Goal: Task Accomplishment & Management: Manage account settings

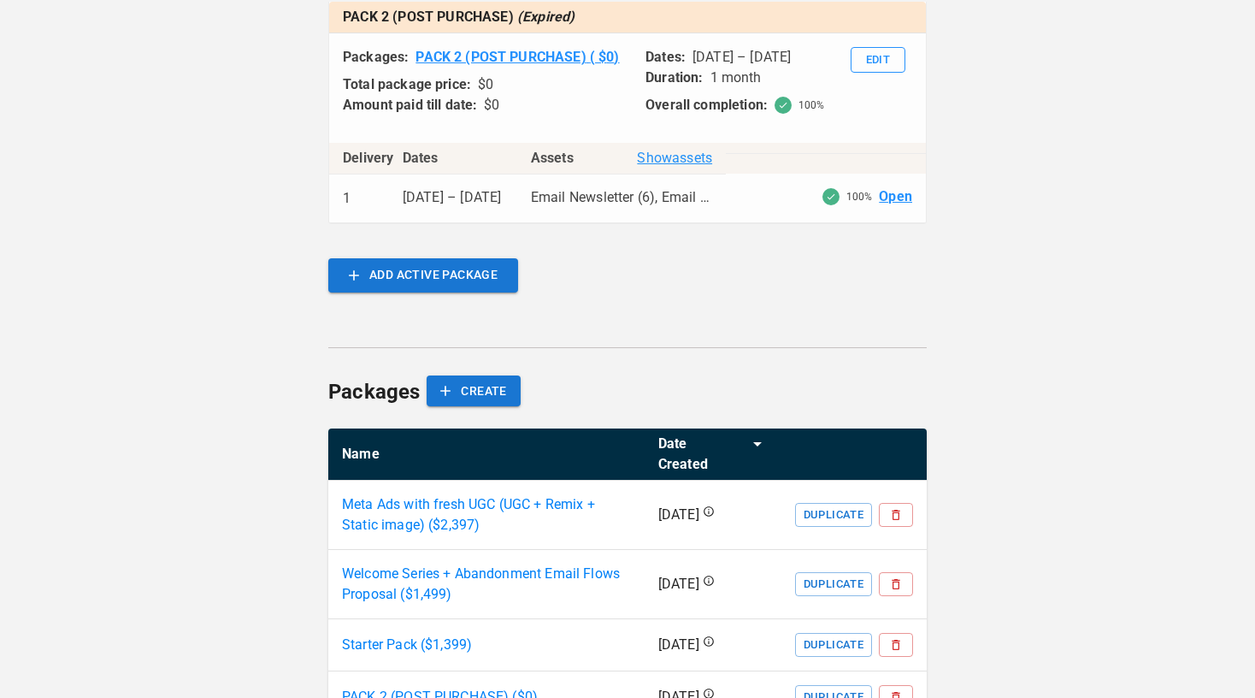
scroll to position [1528, 0]
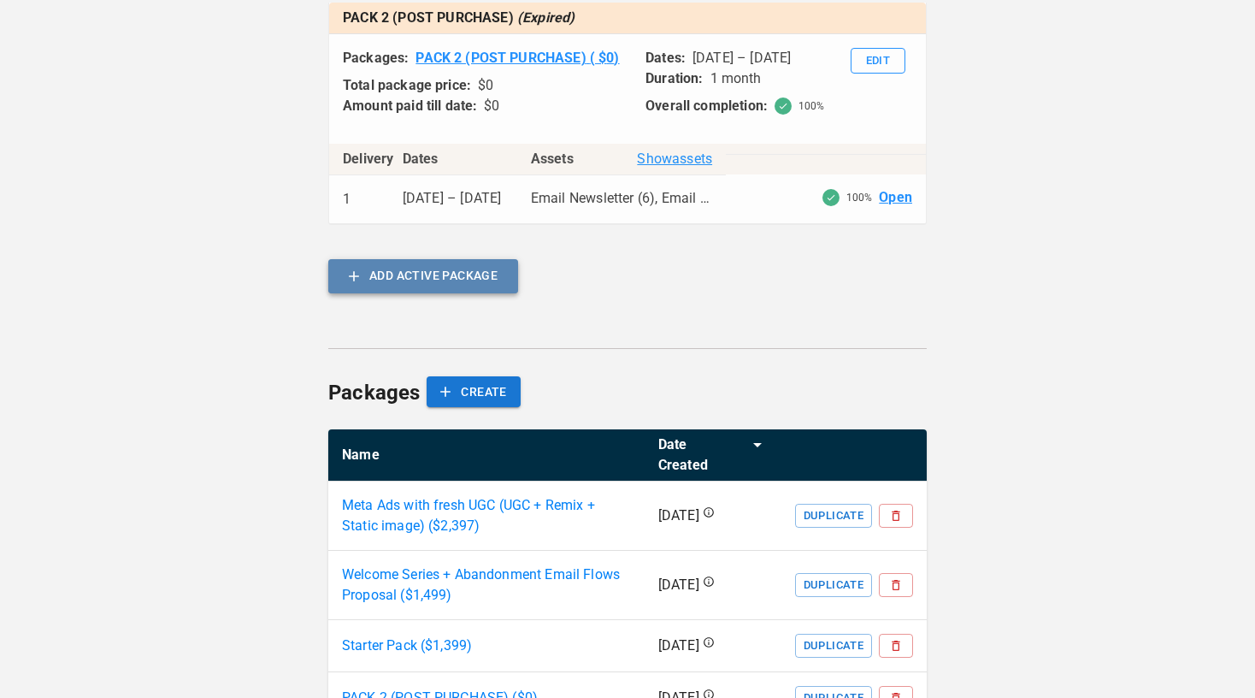
click at [493, 293] on button "ADD ACTIVE PACKAGE" at bounding box center [423, 276] width 190 height 34
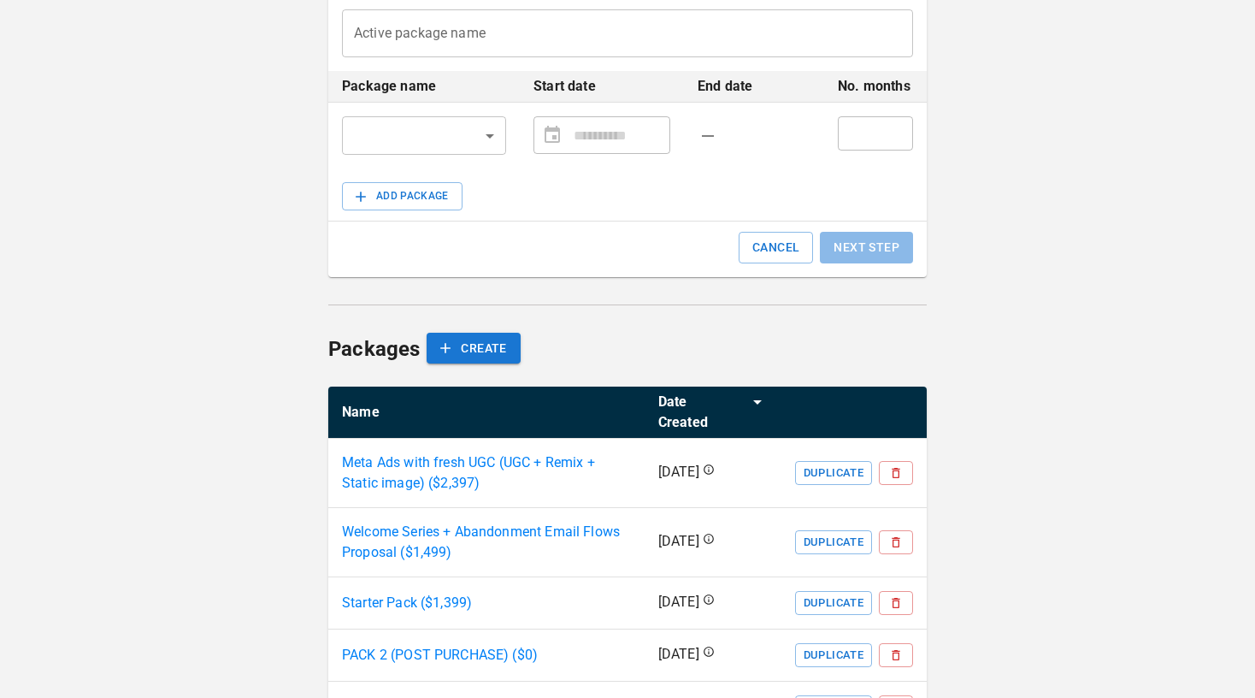
scroll to position [376, 0]
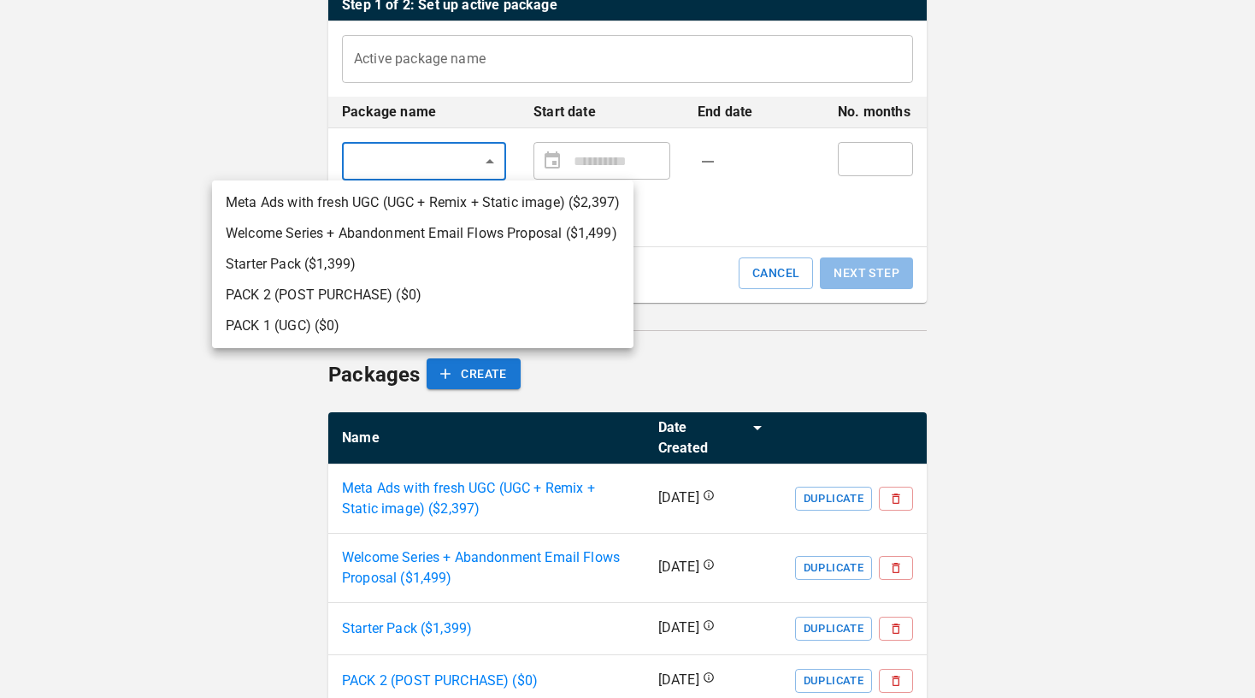
click at [484, 155] on body "**********" at bounding box center [627, 217] width 1255 height 1186
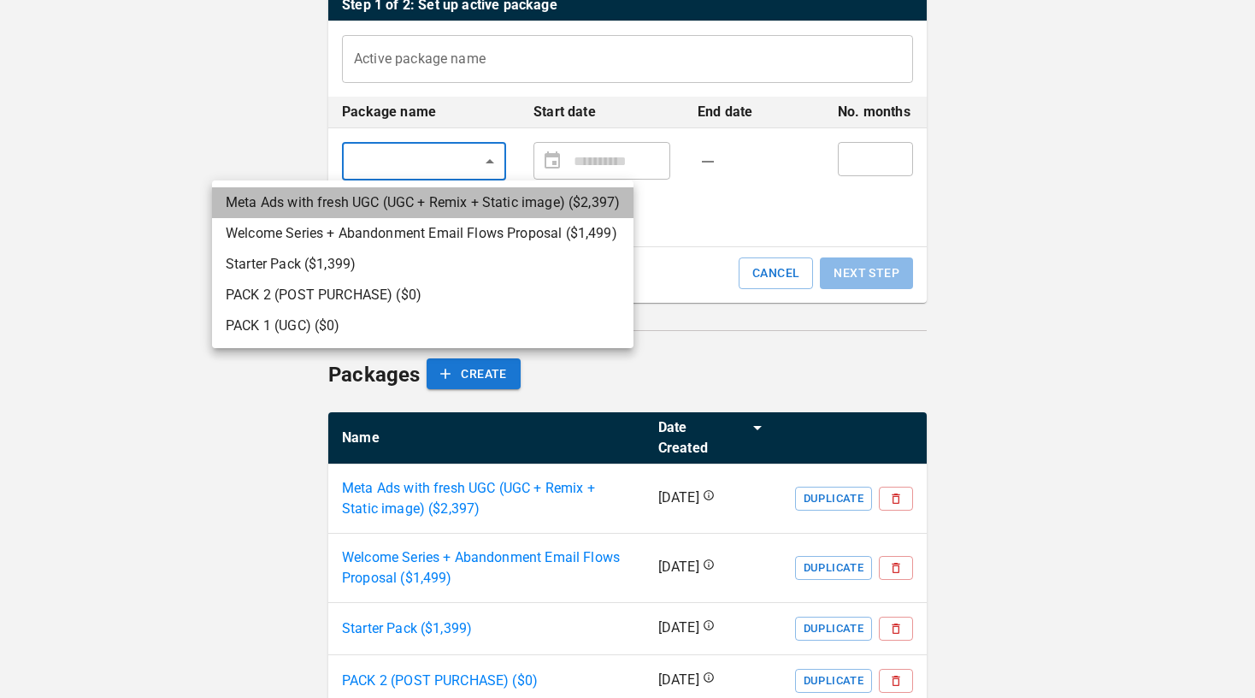
click at [457, 207] on li "Meta Ads with fresh UGC (UGC + Remix + Static image) ($ 2,397 )" at bounding box center [422, 202] width 421 height 31
type input "**********"
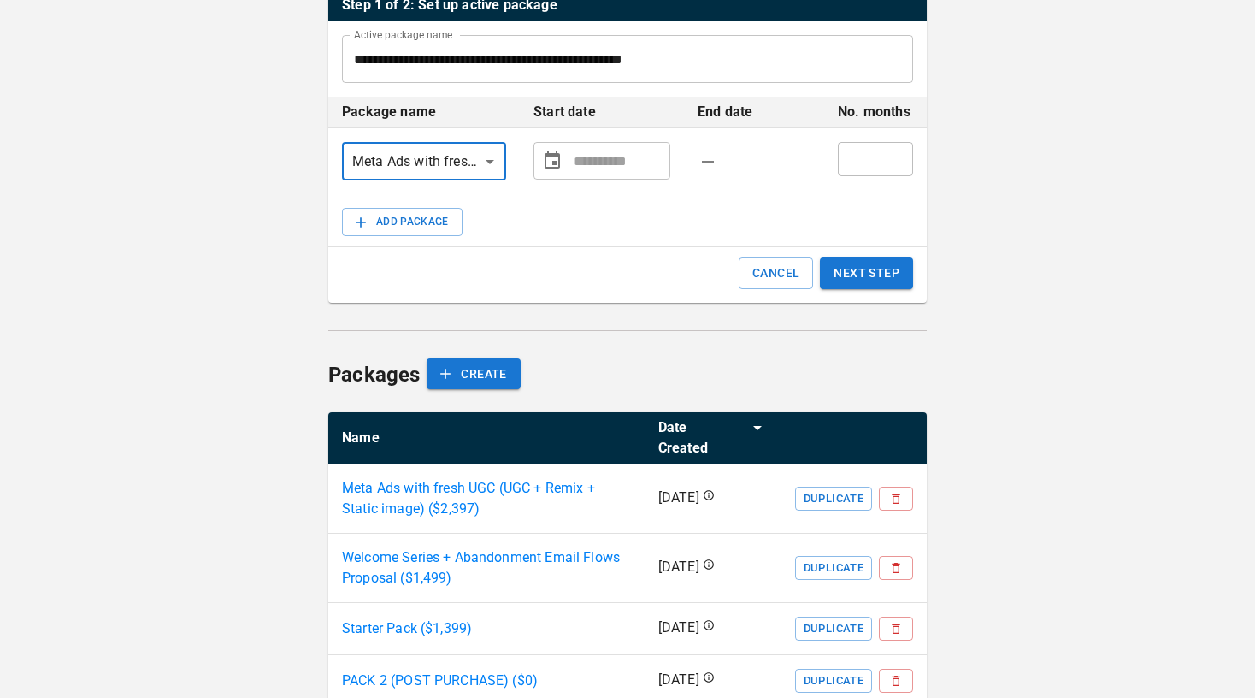
type input "**********"
click at [575, 160] on input "**********" at bounding box center [619, 161] width 90 height 34
click at [550, 169] on icon "Choose date" at bounding box center [552, 160] width 21 height 21
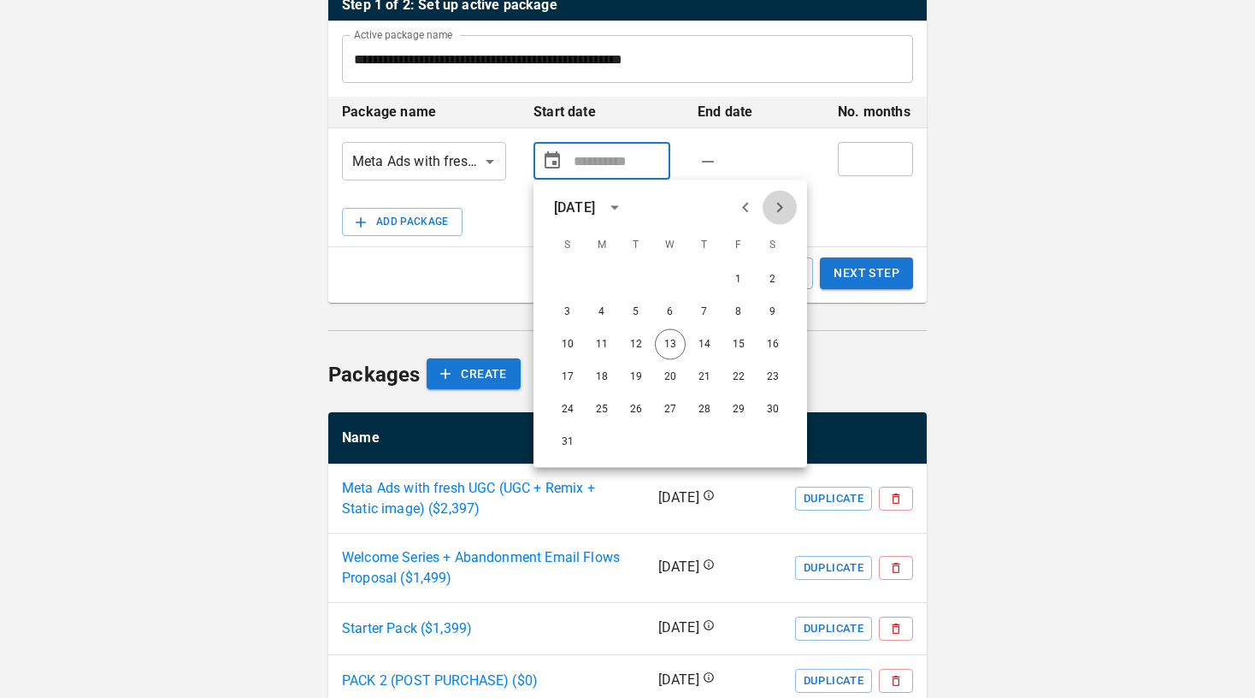
click at [769, 206] on icon "Next month" at bounding box center [779, 207] width 21 height 21
click at [602, 273] on button "1" at bounding box center [601, 279] width 31 height 31
type input "**********"
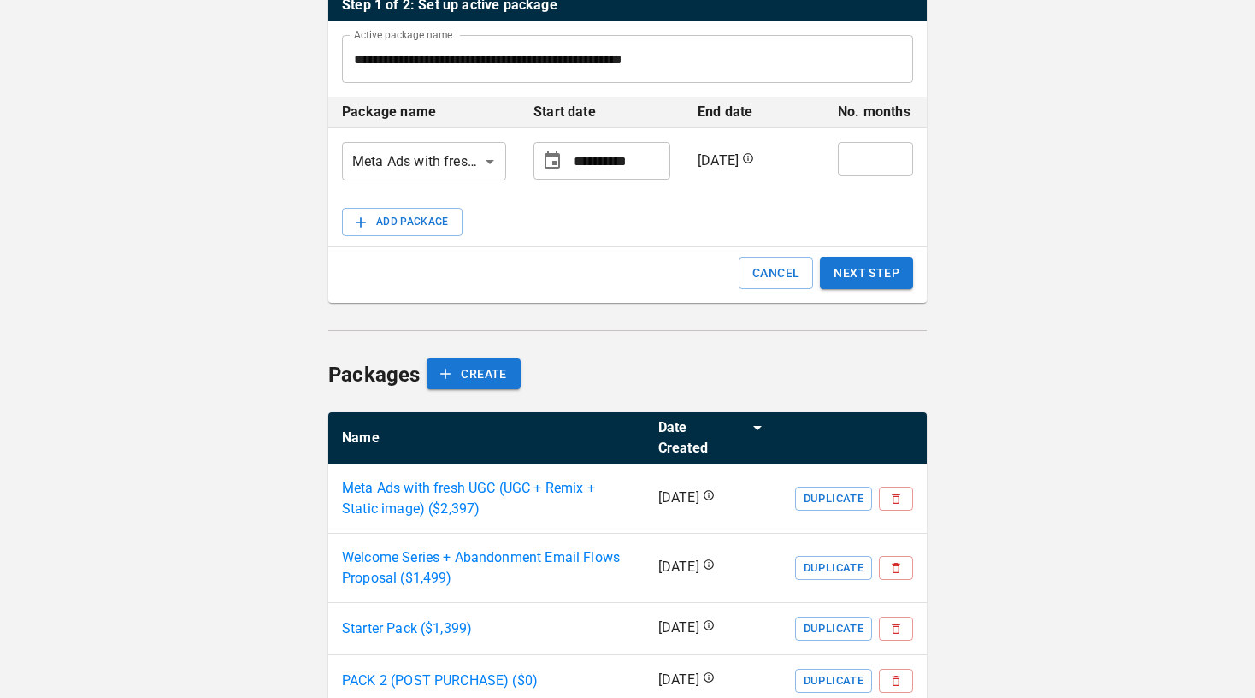
click at [897, 157] on input "*" at bounding box center [875, 159] width 75 height 34
type input "*"
click at [897, 157] on input "*" at bounding box center [875, 159] width 75 height 34
click at [873, 268] on button "NEXT STEP" at bounding box center [866, 273] width 93 height 32
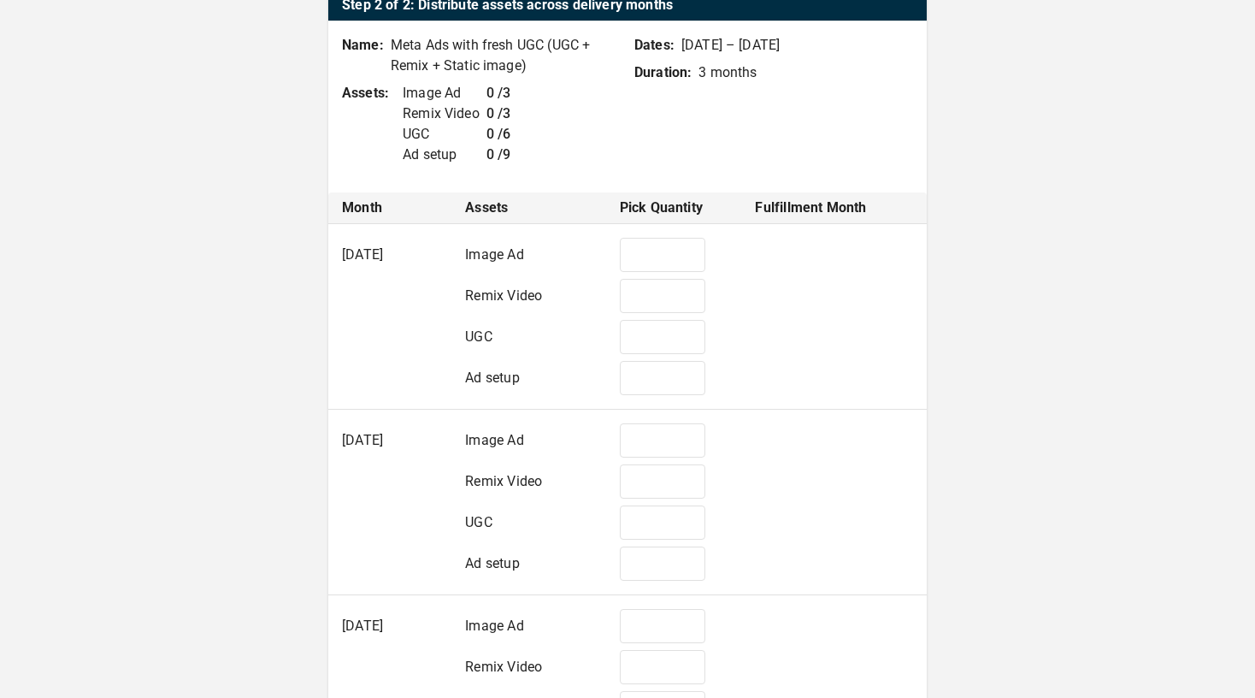
type input "*"
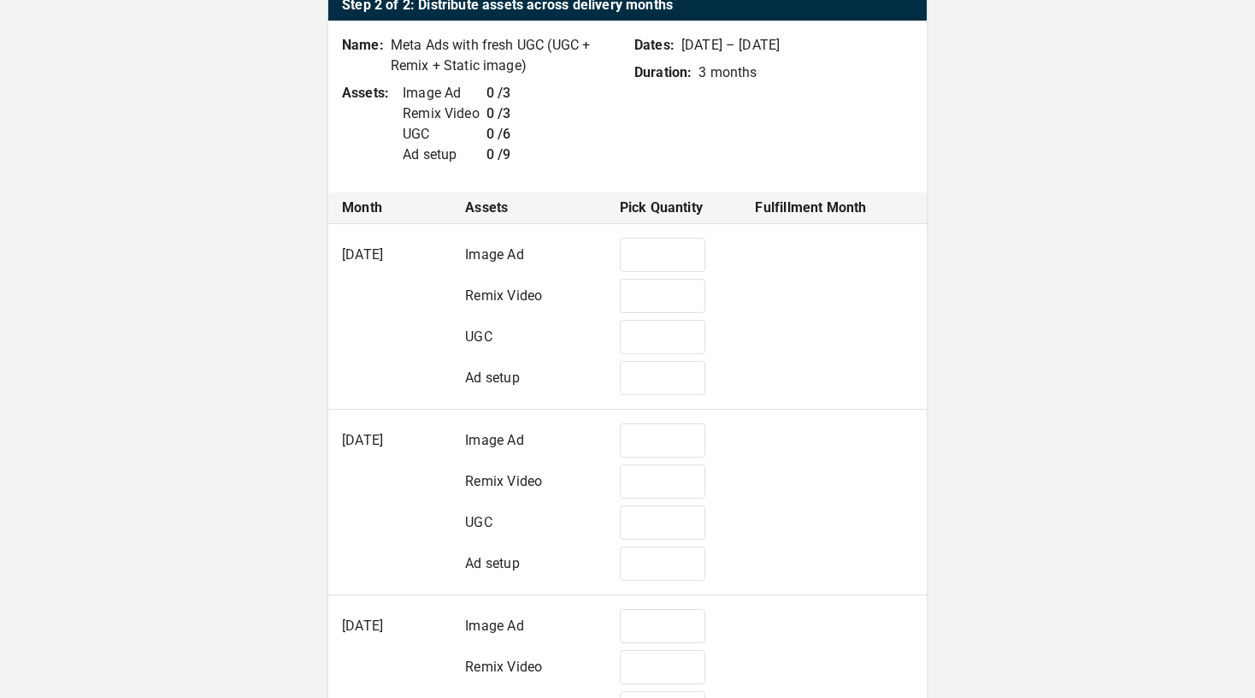
type input "*"
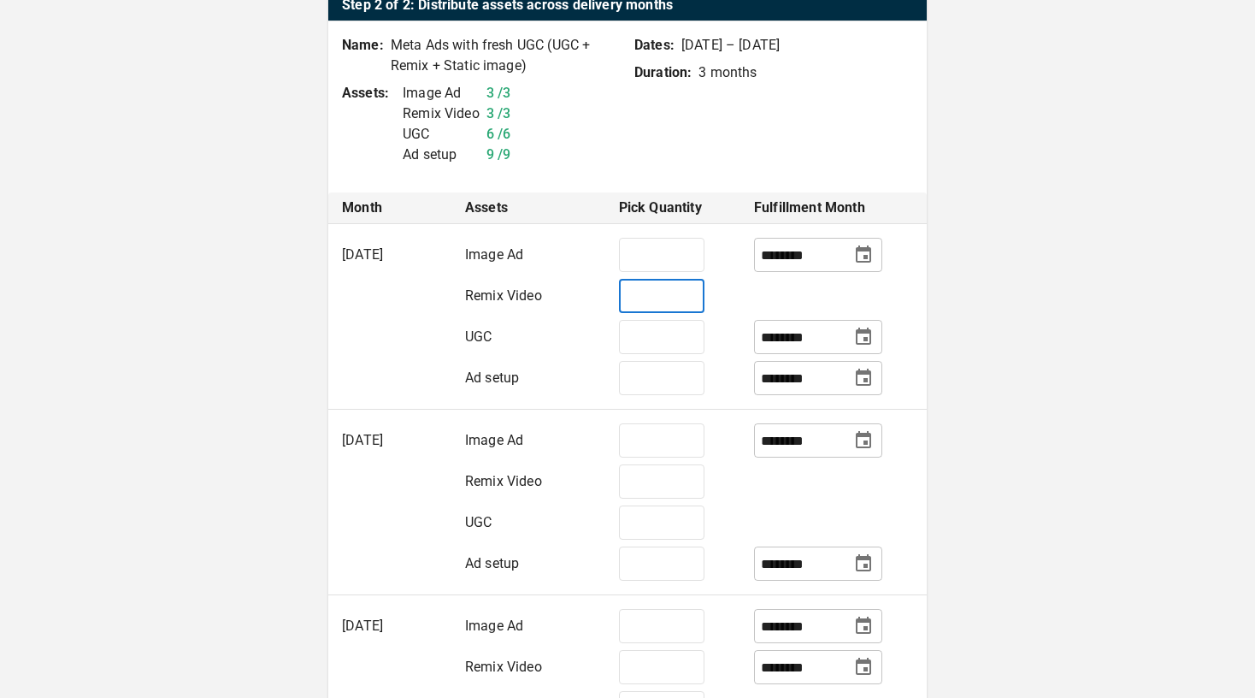
click at [655, 300] on input "*" at bounding box center [661, 296] width 85 height 34
type input "*"
click at [649, 338] on input "*" at bounding box center [661, 337] width 85 height 34
type input "*"
click at [641, 386] on input "*" at bounding box center [661, 378] width 85 height 34
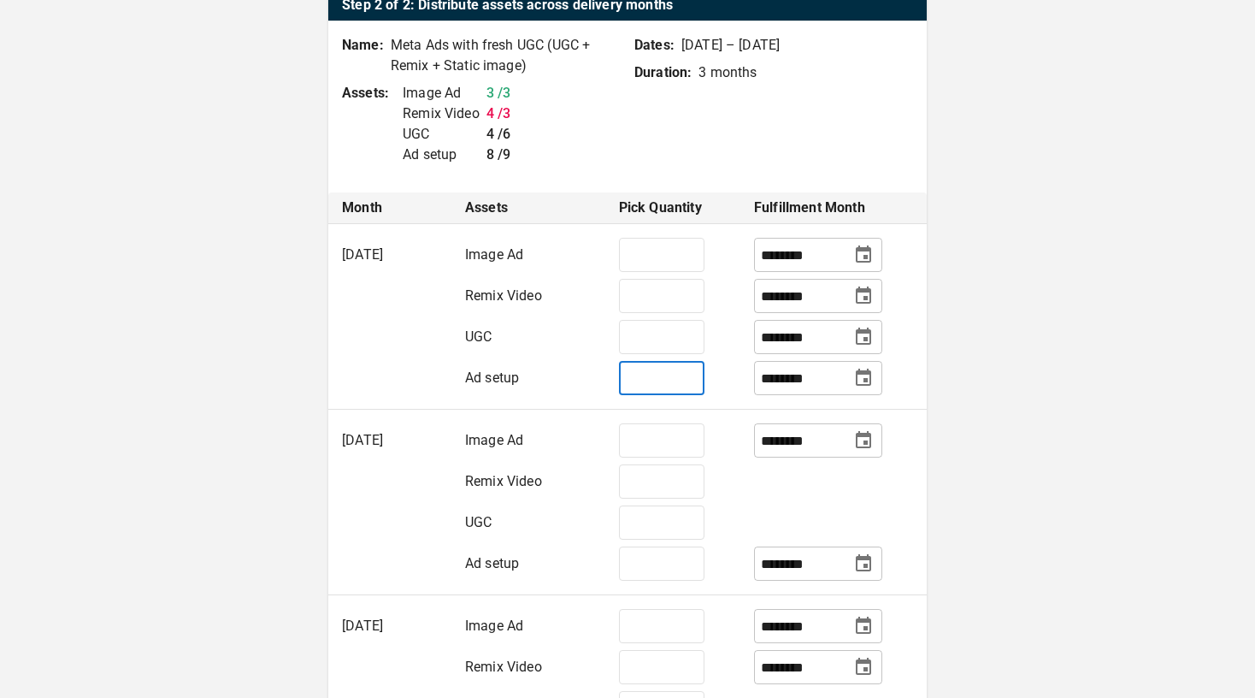
type input "*"
click at [530, 480] on span "Remix Video" at bounding box center [503, 481] width 77 height 16
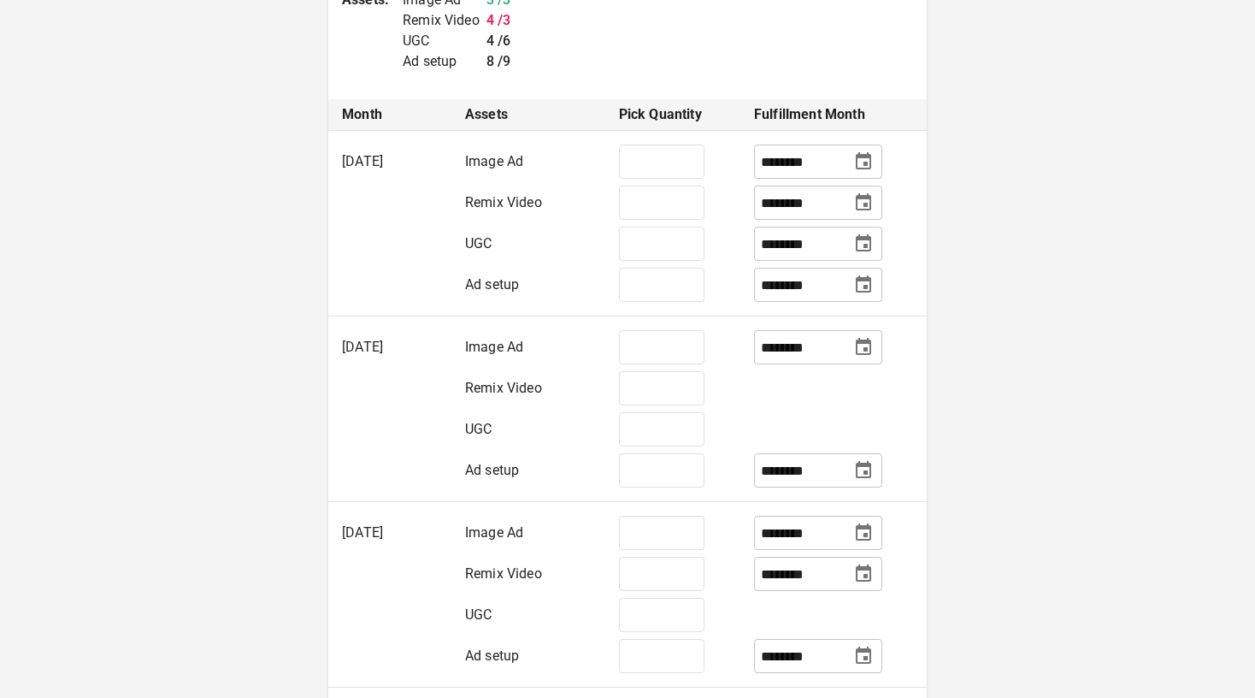
scroll to position [471, 0]
click at [651, 386] on input "*" at bounding box center [661, 386] width 85 height 34
click at [649, 434] on input "*" at bounding box center [661, 427] width 85 height 34
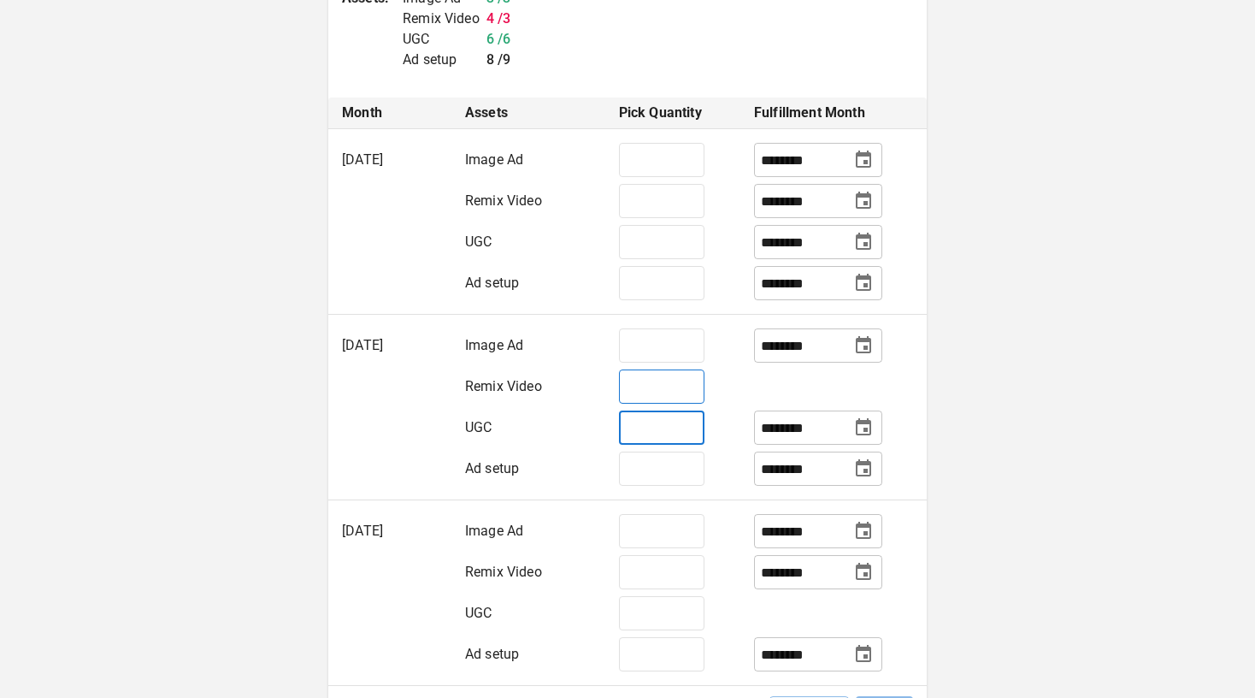
type input "*"
click at [661, 387] on input "*" at bounding box center [661, 386] width 85 height 34
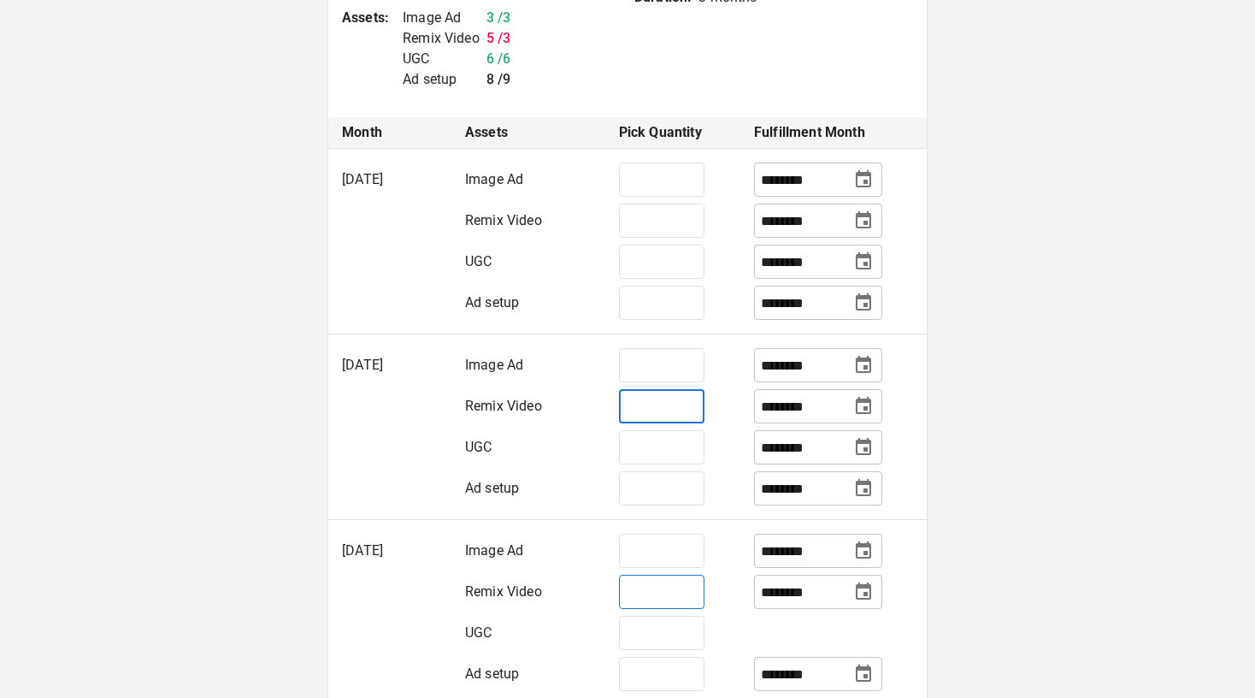
scroll to position [465, 0]
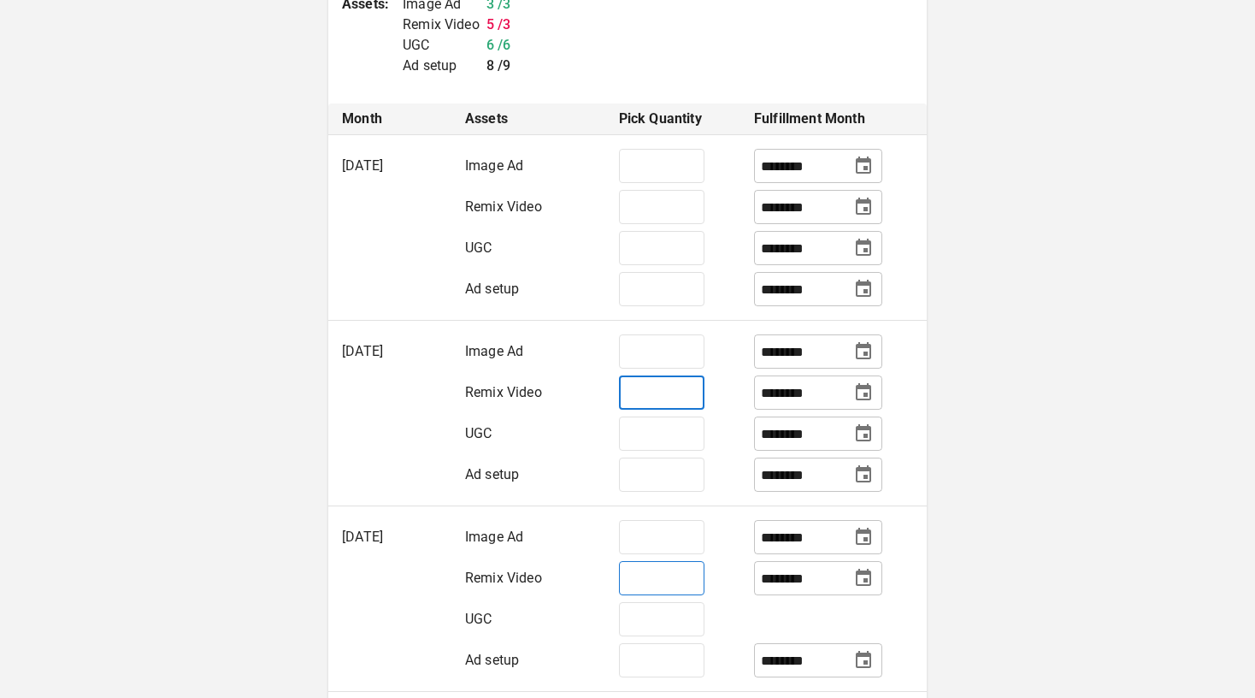
type input "*"
click at [648, 576] on input "*" at bounding box center [661, 578] width 85 height 34
type input "*"
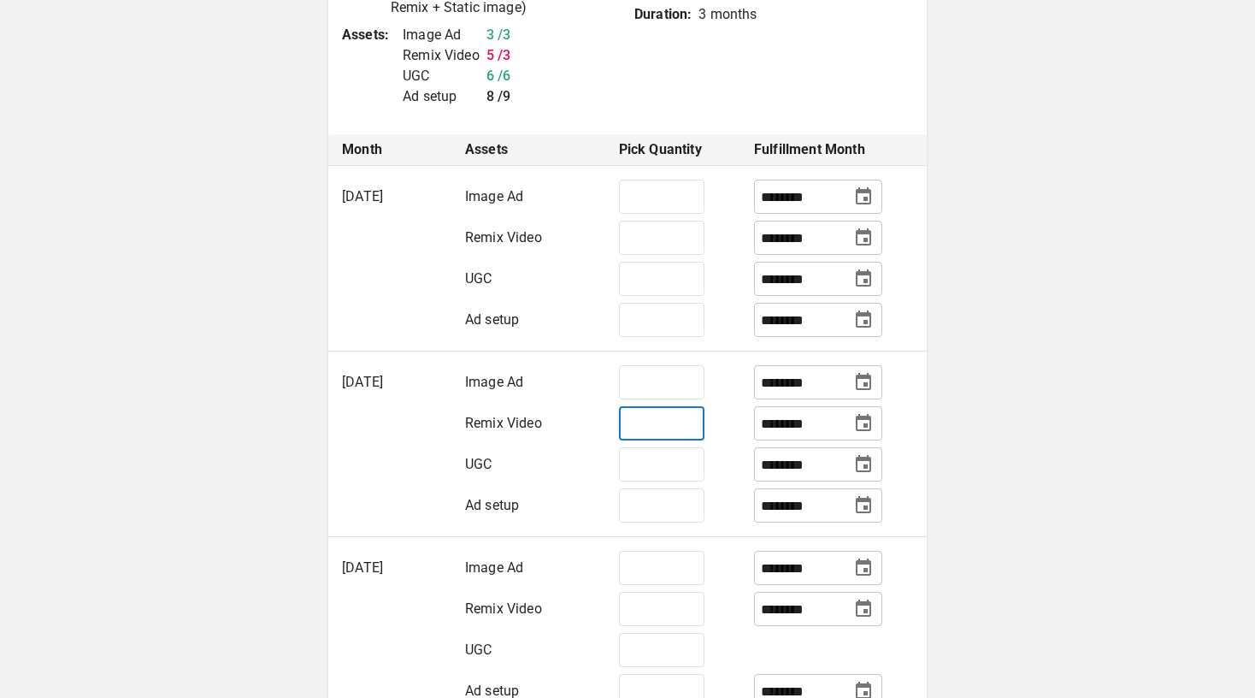
click at [667, 430] on input "*" at bounding box center [661, 423] width 85 height 34
type input "*"
click at [662, 250] on input "*" at bounding box center [661, 238] width 85 height 34
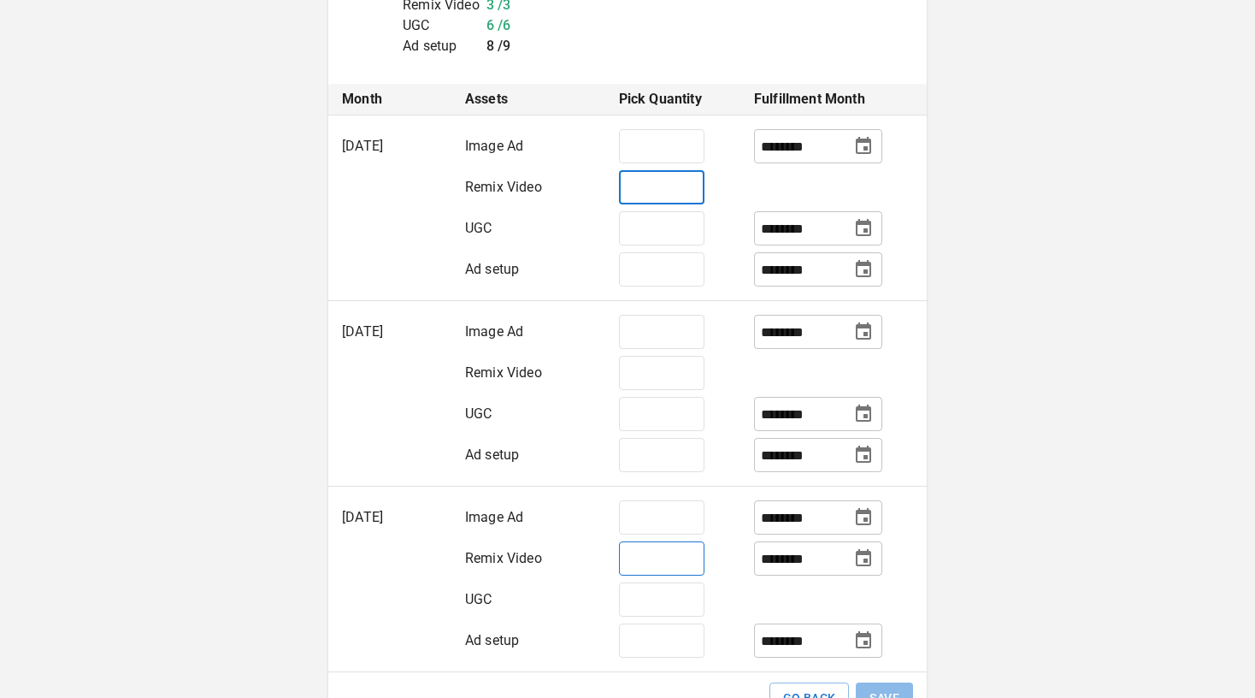
scroll to position [490, 0]
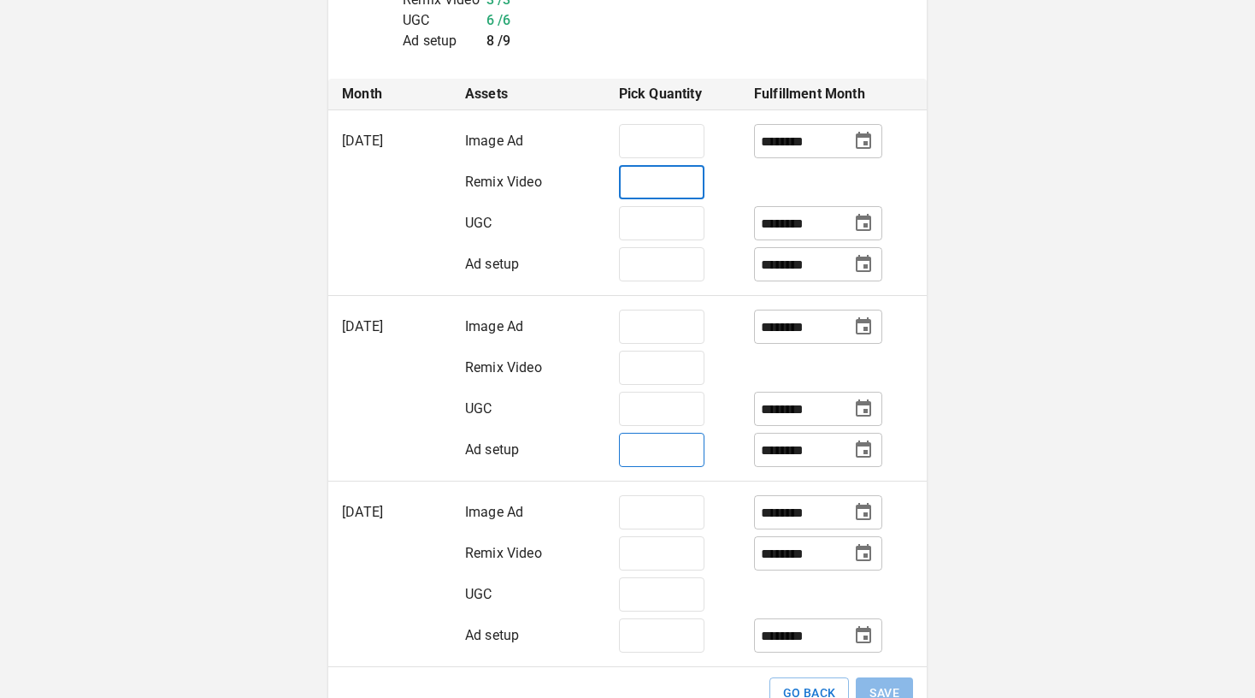
type input "*"
click at [658, 456] on input "*" at bounding box center [661, 450] width 85 height 34
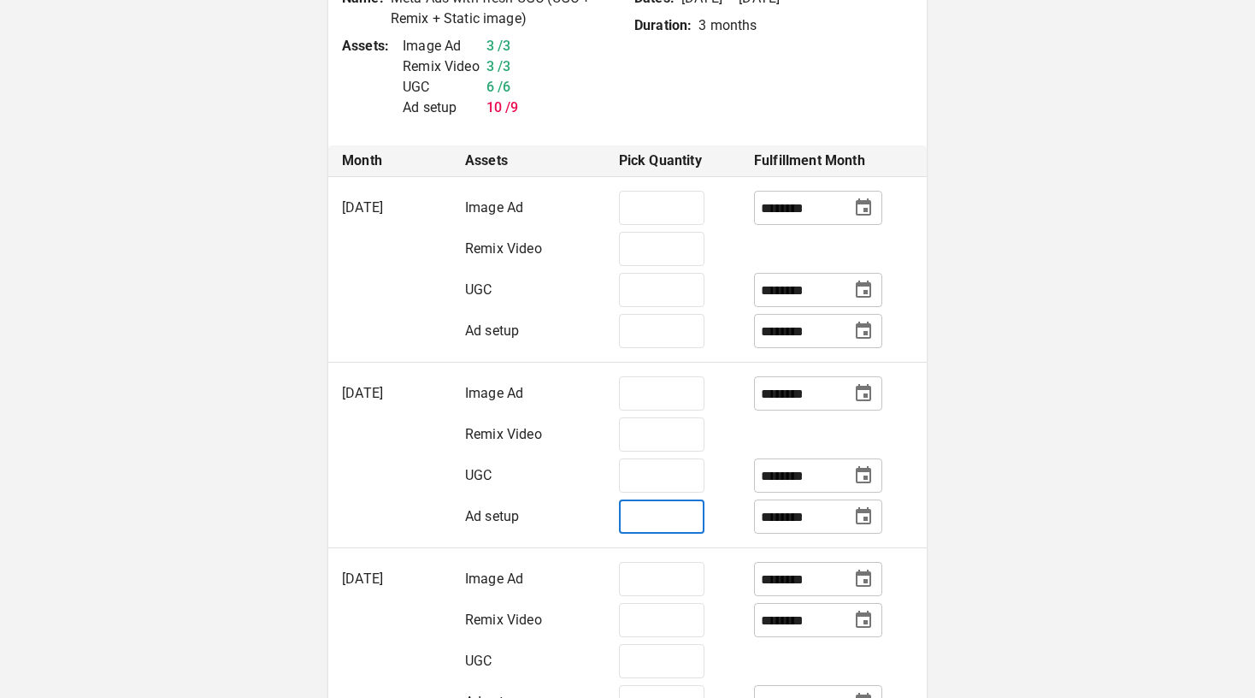
scroll to position [422, 0]
type input "*"
click at [803, 292] on input "********" at bounding box center [801, 291] width 81 height 30
click at [773, 295] on input "********" at bounding box center [801, 291] width 81 height 30
click at [862, 297] on icon "Choose date, selected date is Nov 1, 2025" at bounding box center [863, 290] width 21 height 21
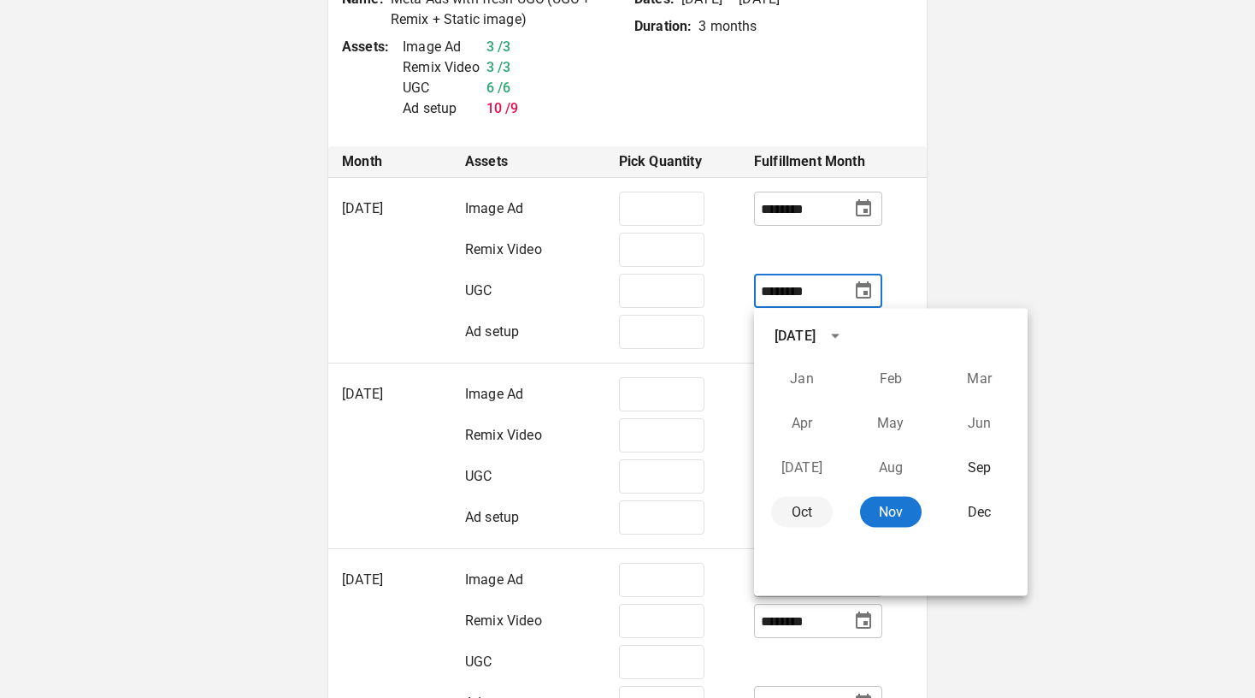
click at [805, 509] on button "Oct" at bounding box center [802, 512] width 62 height 31
type input "********"
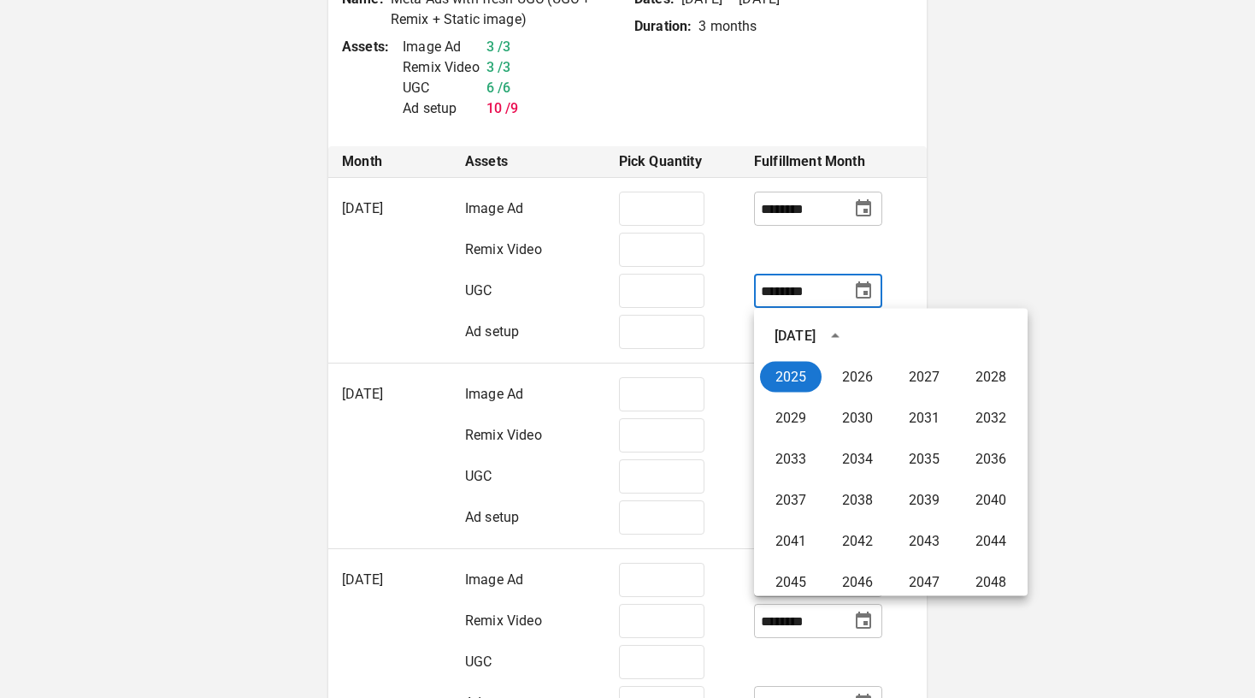
click at [733, 315] on td "* ​" at bounding box center [672, 337] width 135 height 52
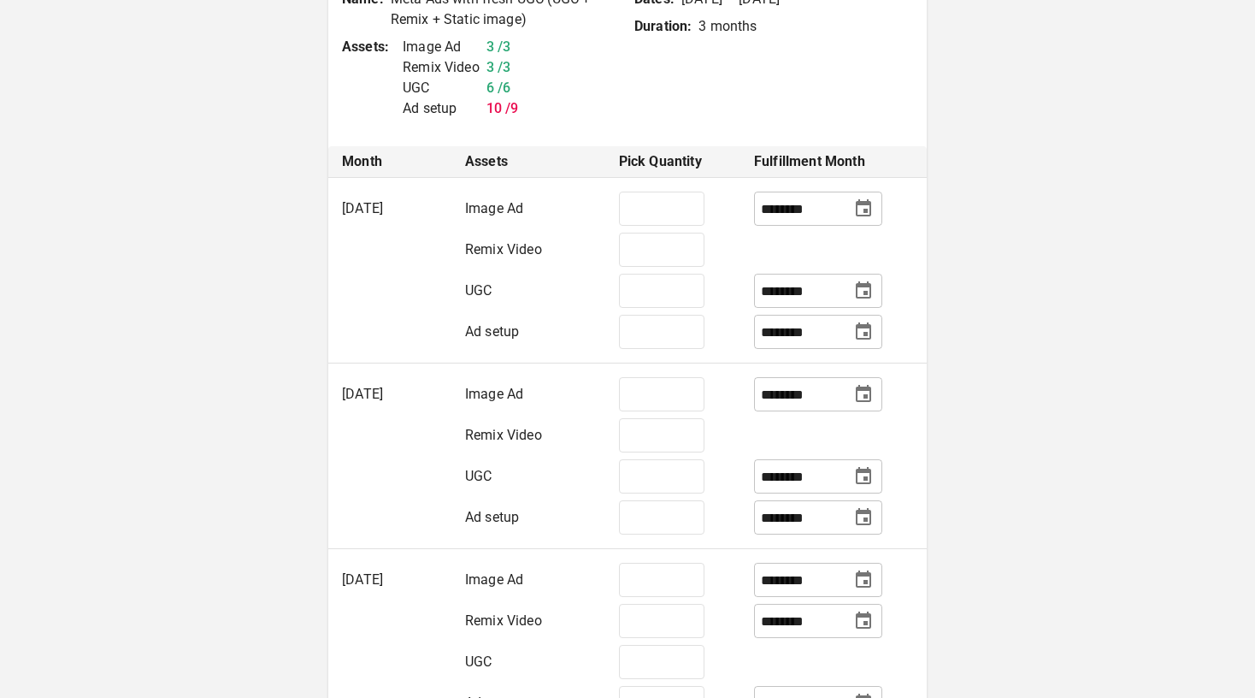
click at [769, 480] on input "********" at bounding box center [801, 477] width 81 height 30
click at [777, 480] on input "********" at bounding box center [801, 477] width 81 height 30
click at [871, 474] on icon "Choose date, selected date is Dec 1, 2025" at bounding box center [863, 476] width 21 height 21
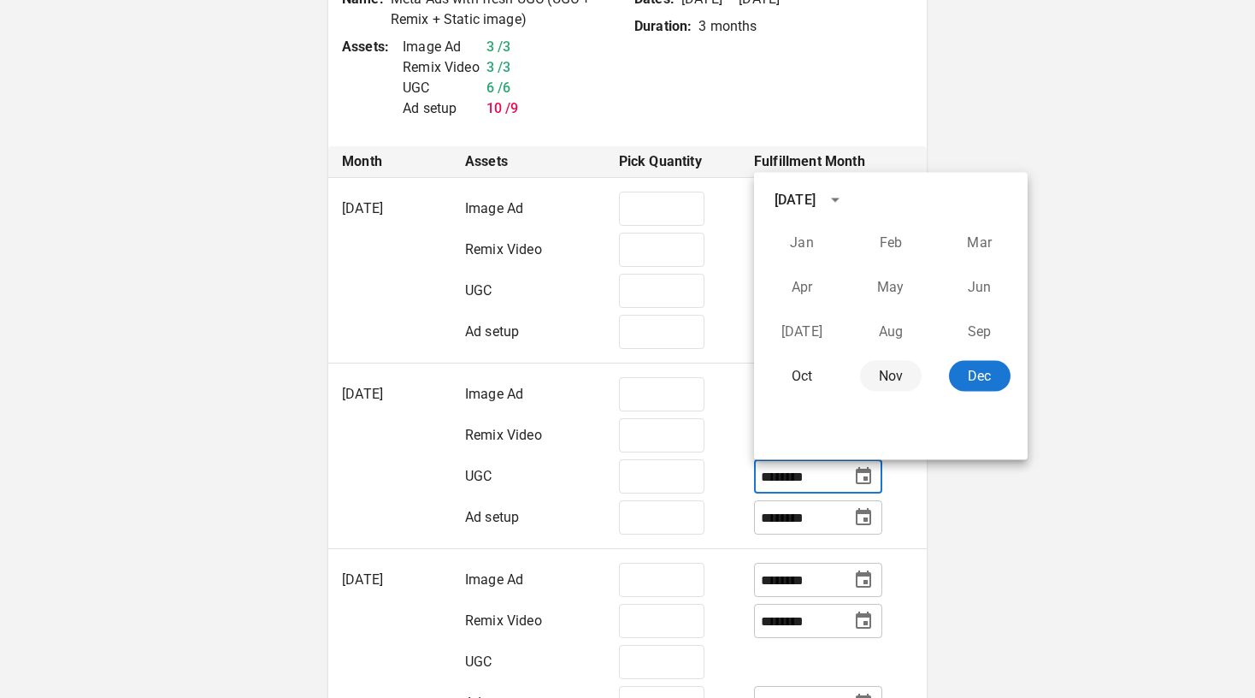
click at [885, 386] on button "Nov" at bounding box center [891, 376] width 62 height 31
type input "********"
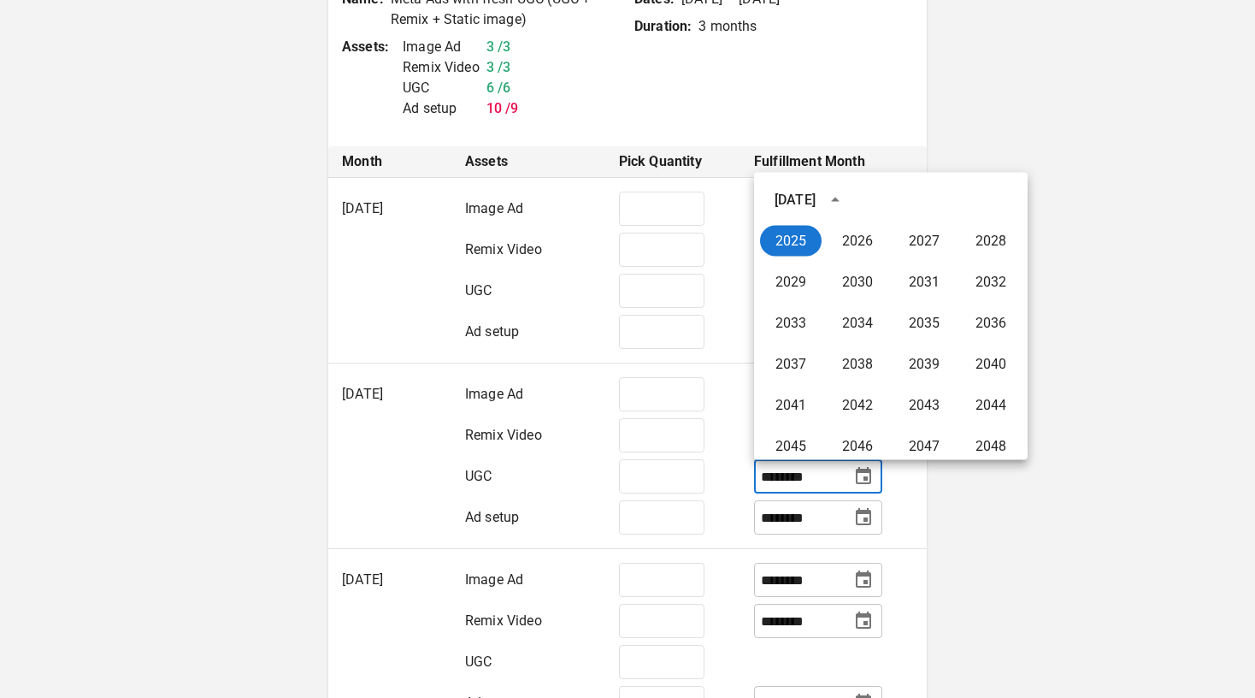
click at [716, 527] on td "* ​" at bounding box center [672, 523] width 135 height 52
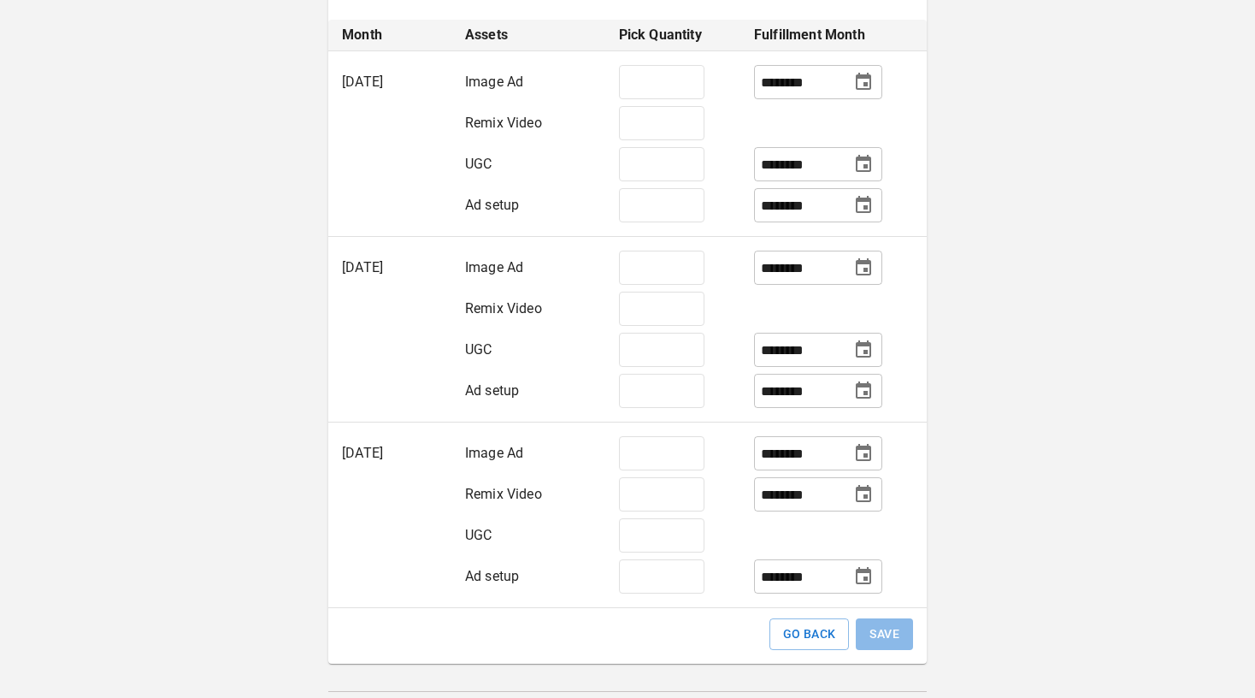
scroll to position [569, 0]
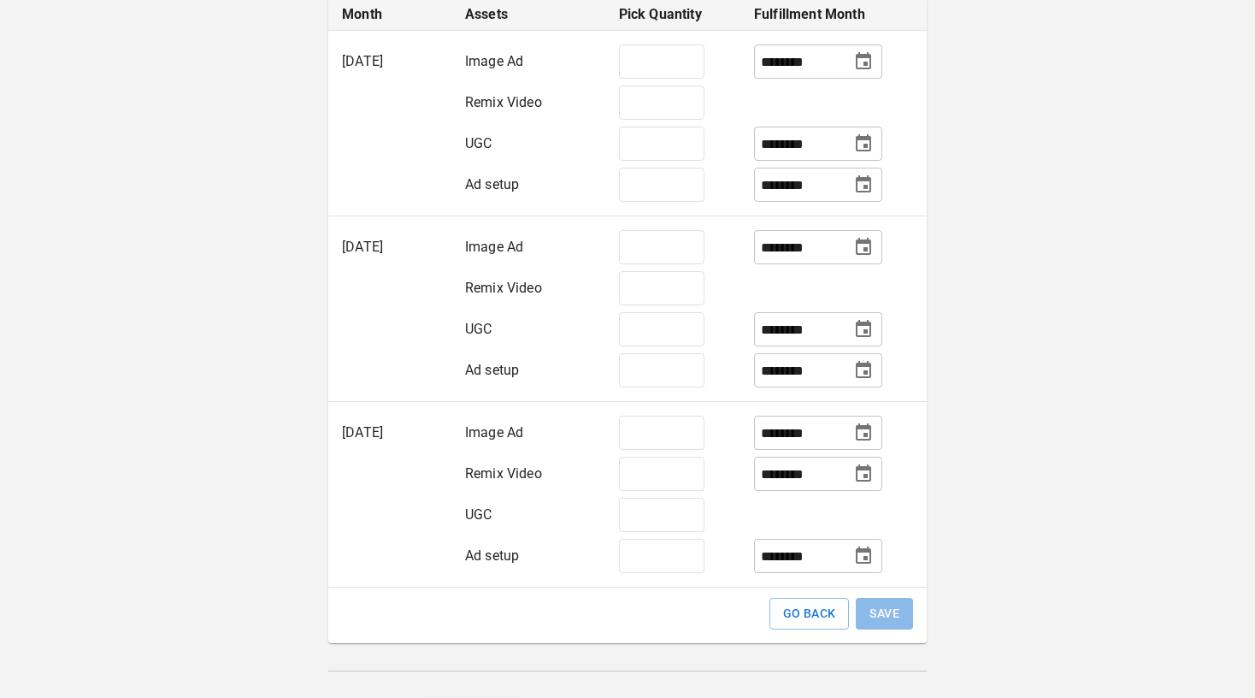
click at [770, 468] on input "********" at bounding box center [801, 474] width 81 height 30
click at [863, 474] on icon "Choose date, selected date is Jan 1, 2026" at bounding box center [863, 472] width 15 height 17
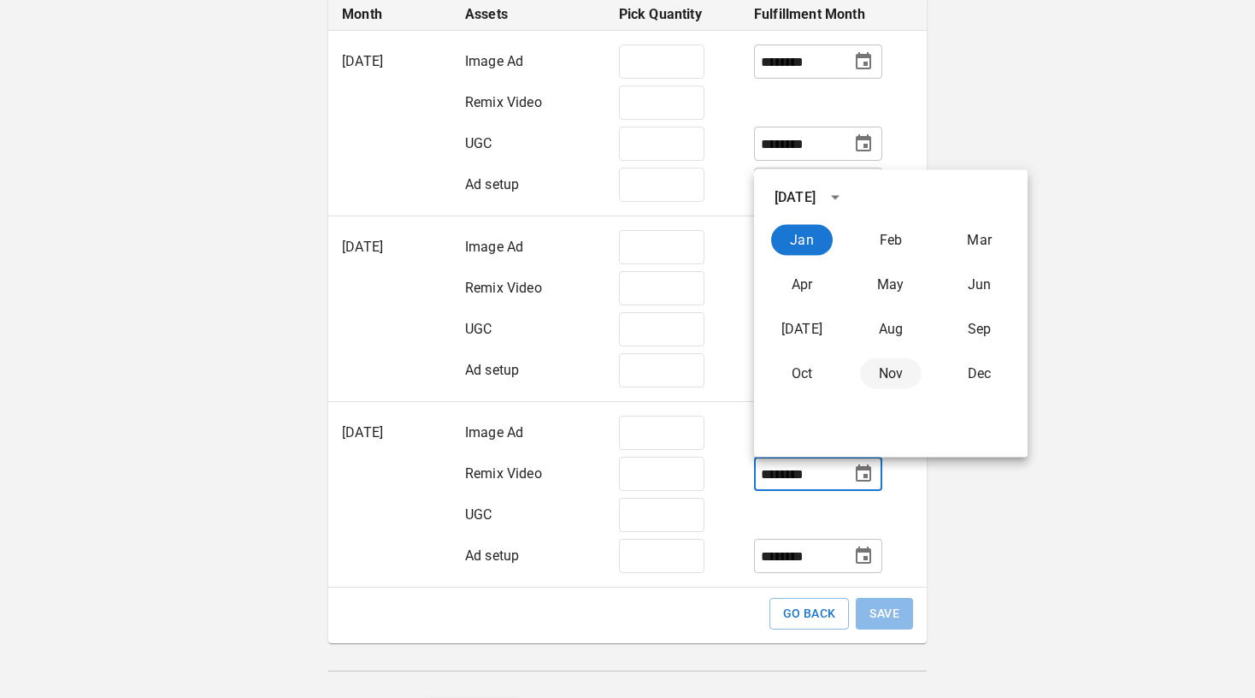
click at [874, 380] on button "Nov" at bounding box center [891, 373] width 62 height 31
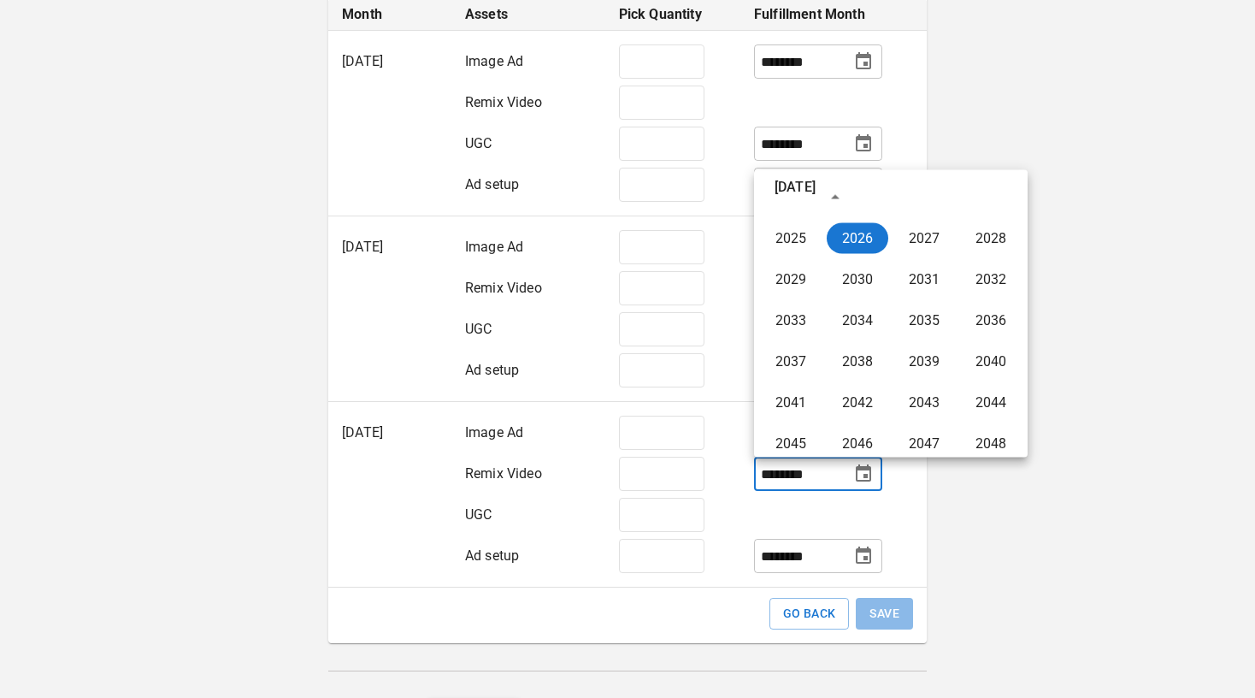
type input "********"
click at [772, 509] on td at bounding box center [833, 514] width 186 height 41
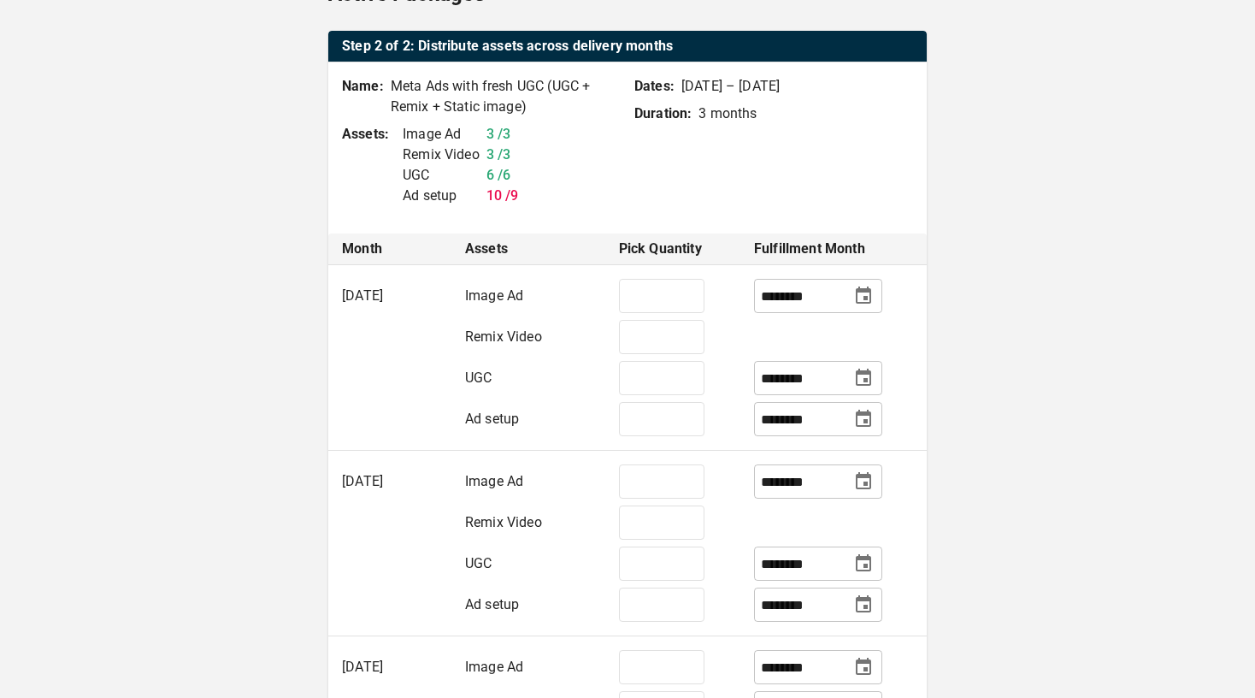
scroll to position [482, 0]
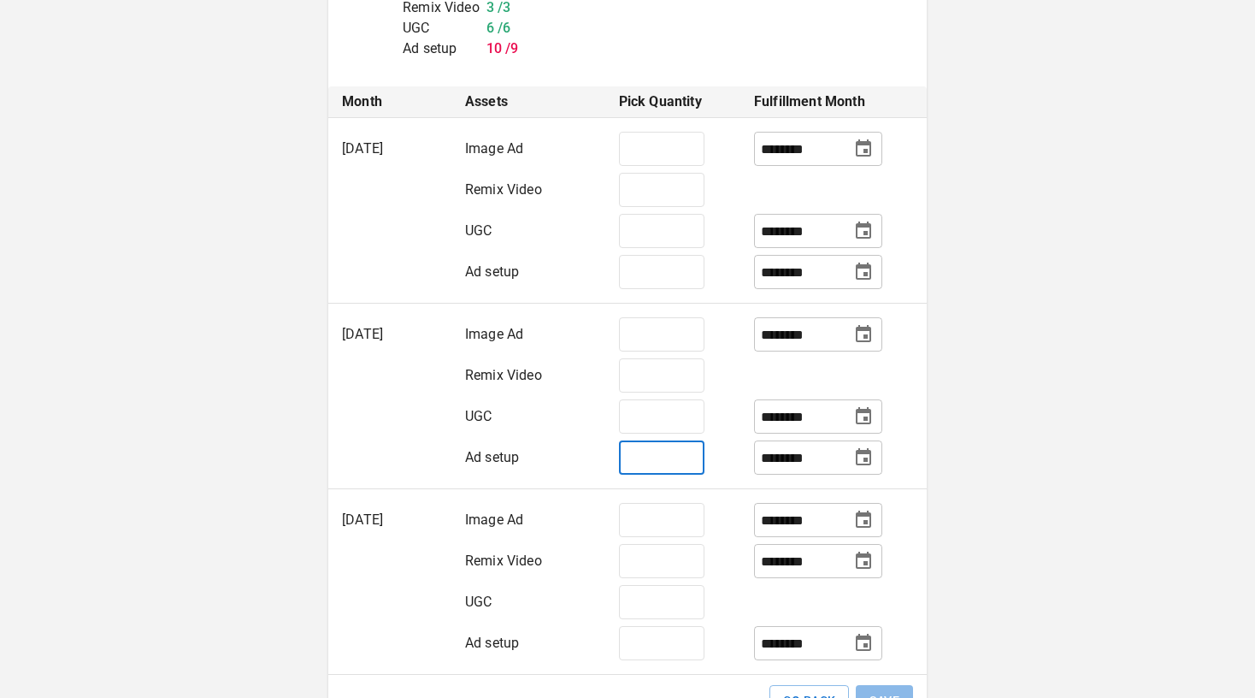
click at [661, 449] on input "*" at bounding box center [661, 457] width 85 height 34
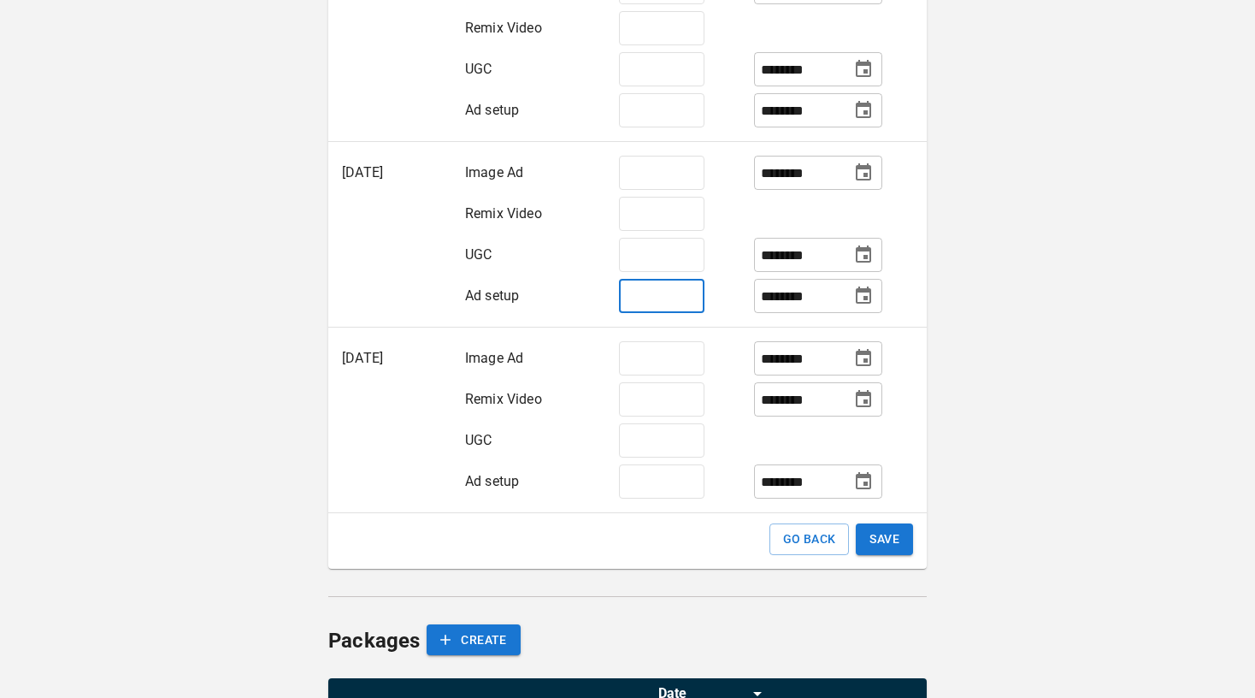
scroll to position [786, 0]
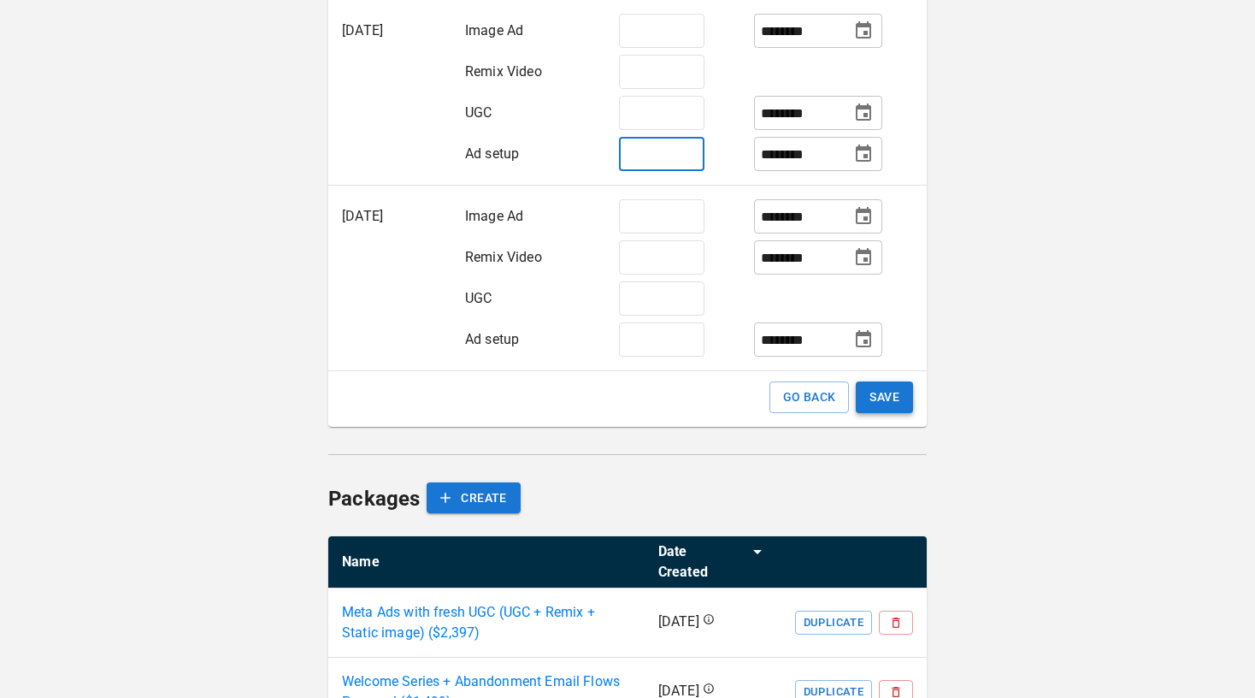
type input "*"
click at [886, 398] on button "SAVE" at bounding box center [884, 397] width 57 height 32
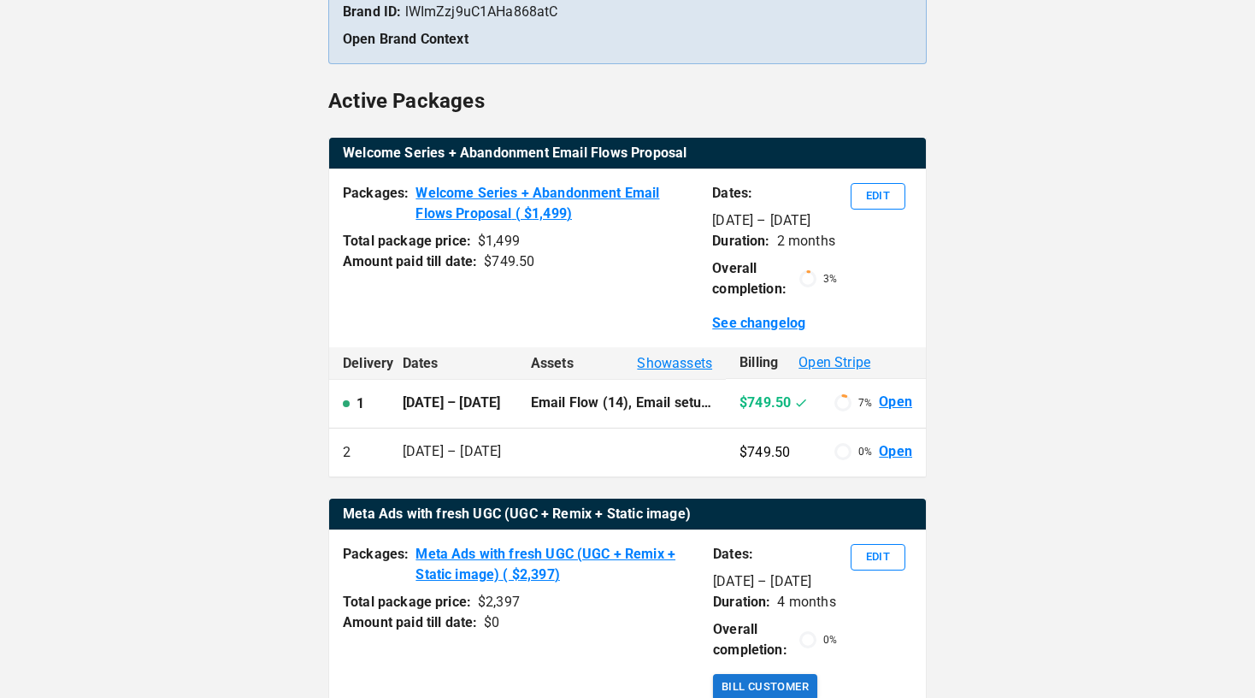
scroll to position [333, 0]
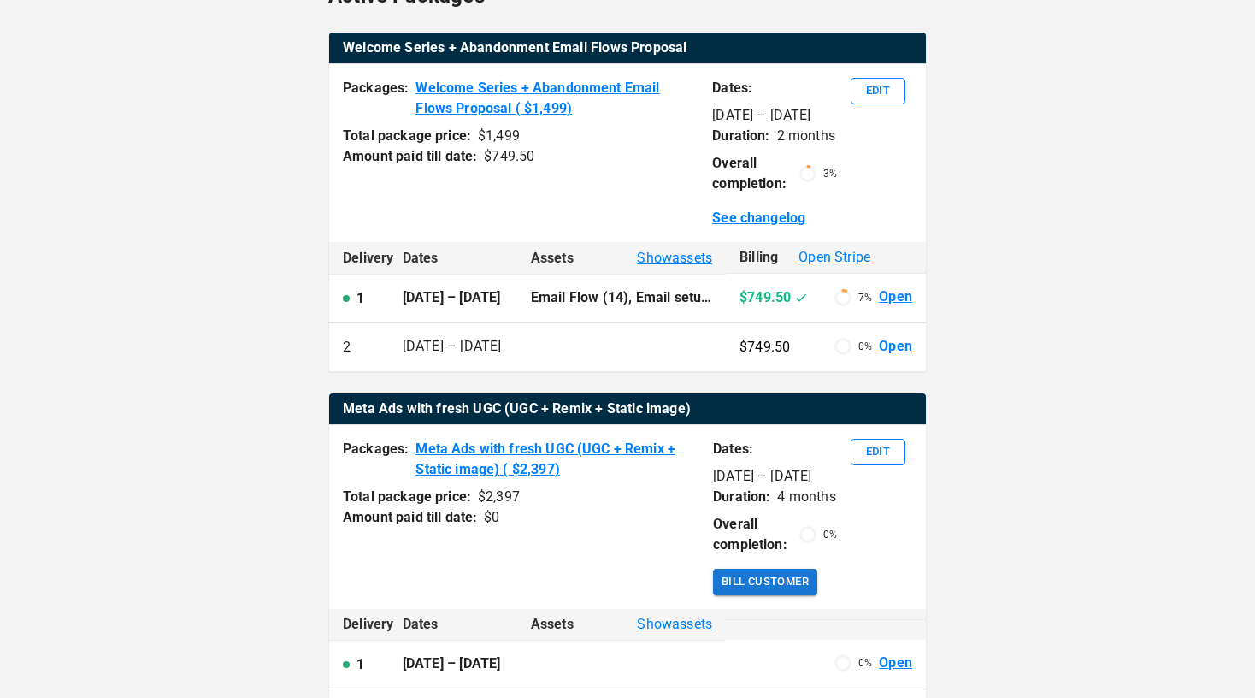
click at [897, 299] on link "Open" at bounding box center [895, 297] width 33 height 20
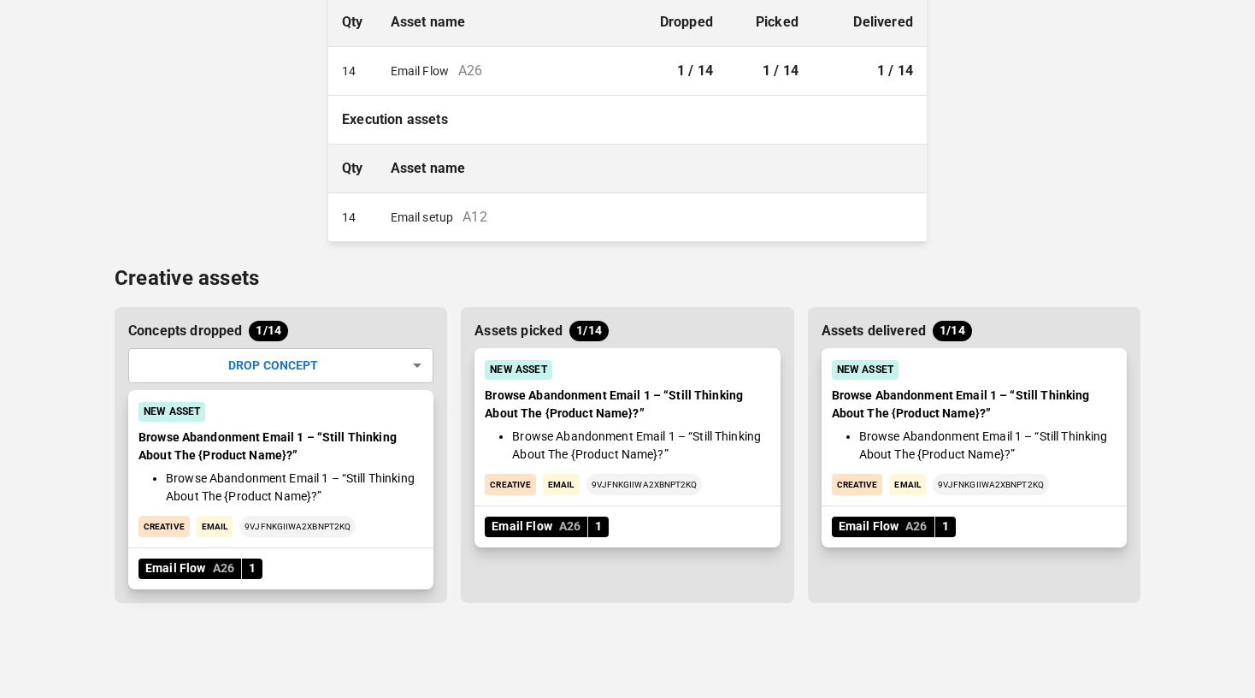
scroll to position [369, 0]
